Goal: Find specific page/section: Find specific page/section

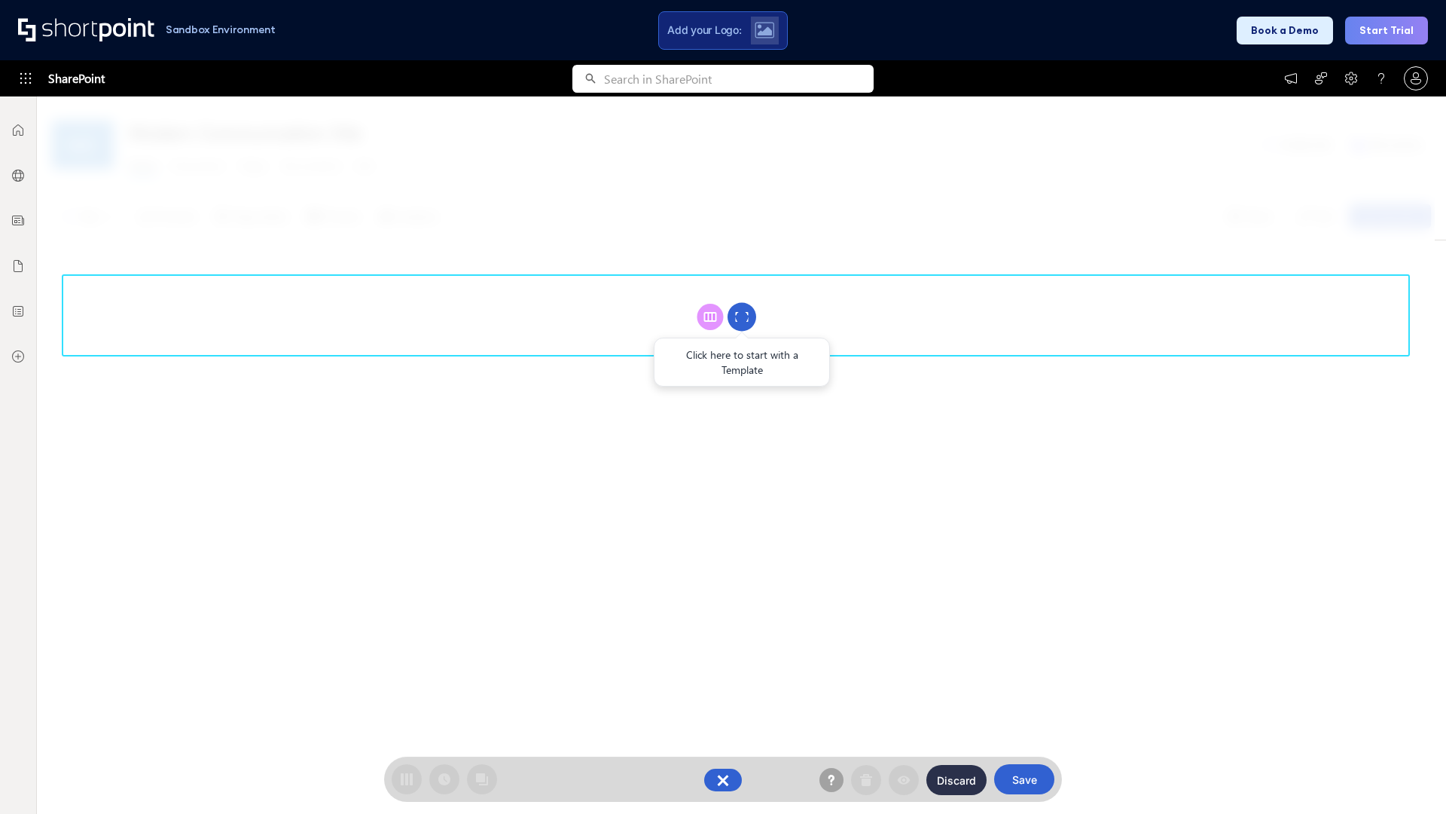
click at [742, 316] on circle at bounding box center [742, 317] width 29 height 29
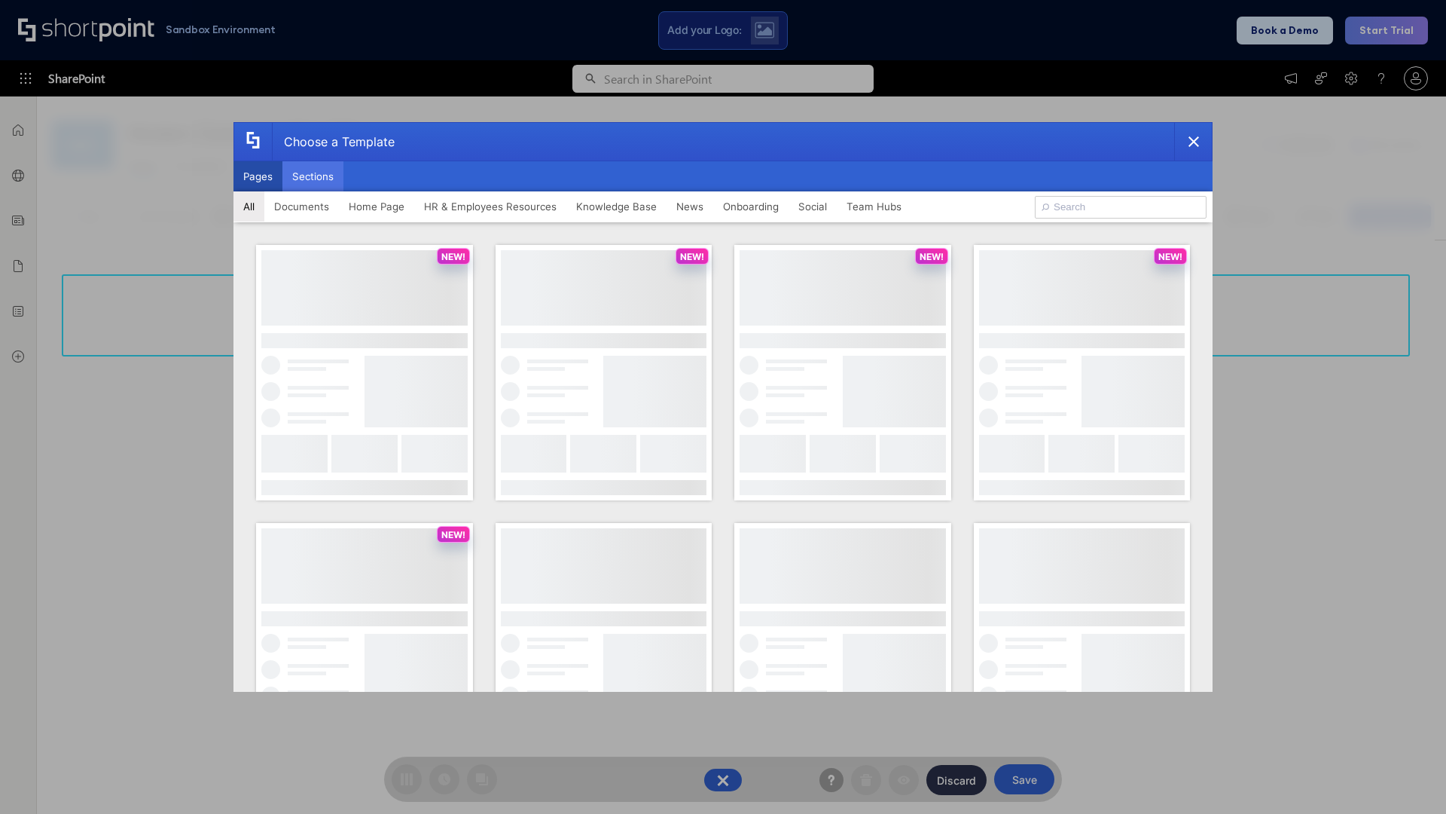
click at [313, 176] on button "Sections" at bounding box center [312, 176] width 61 height 30
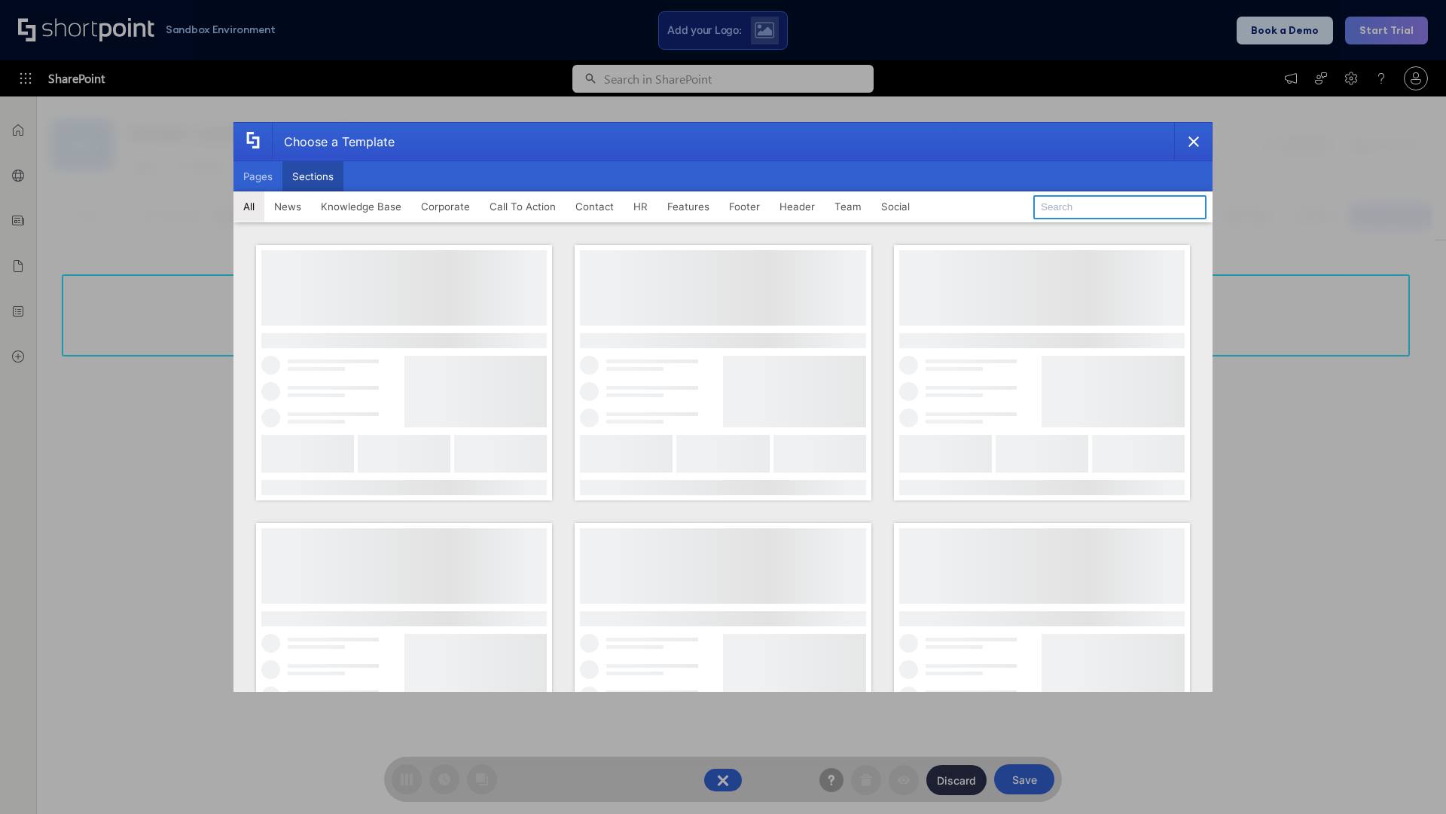
type input "HR"
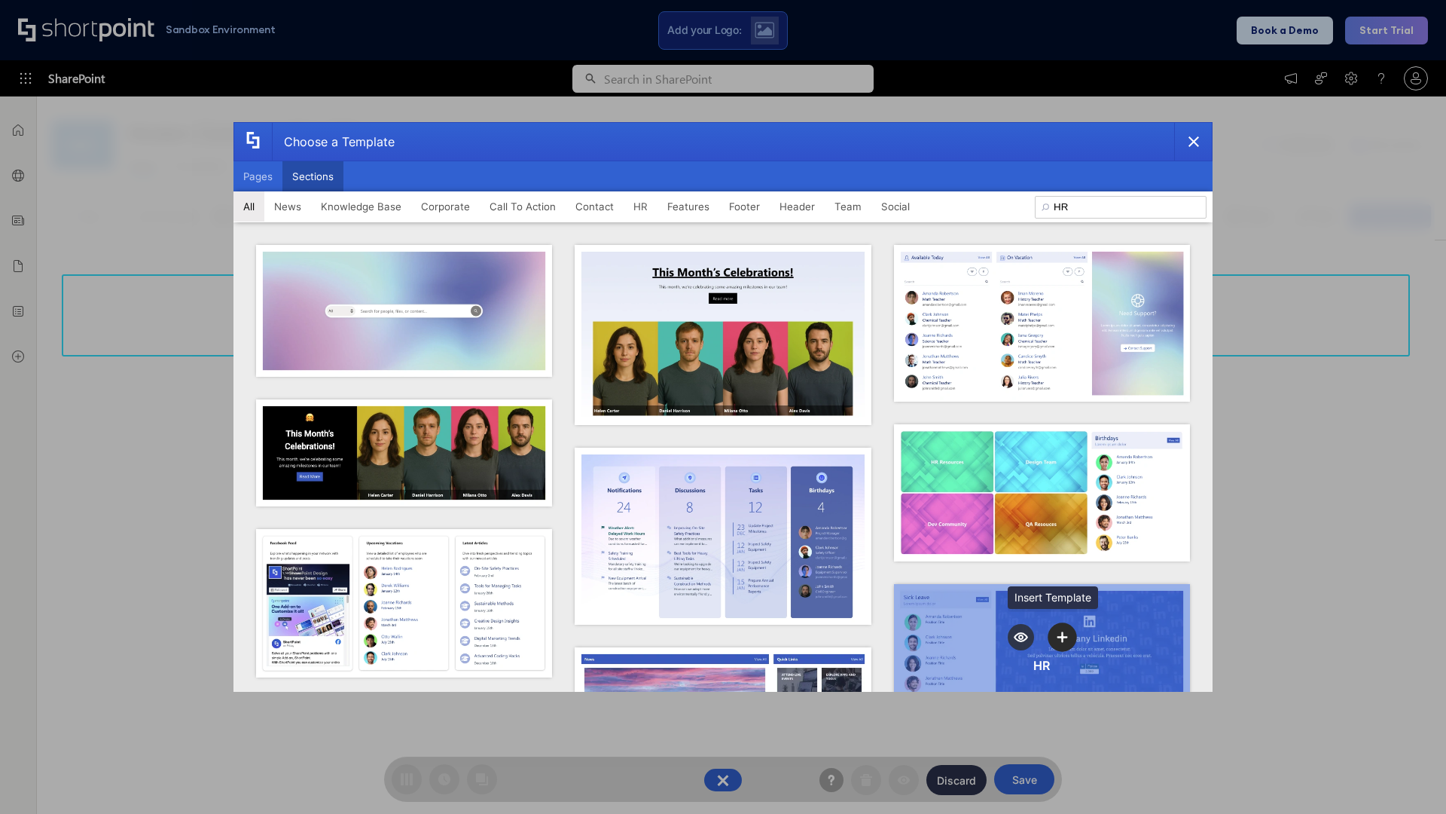
click at [1058, 632] on icon "template selector" at bounding box center [1063, 636] width 11 height 11
